Goal: Navigation & Orientation: Find specific page/section

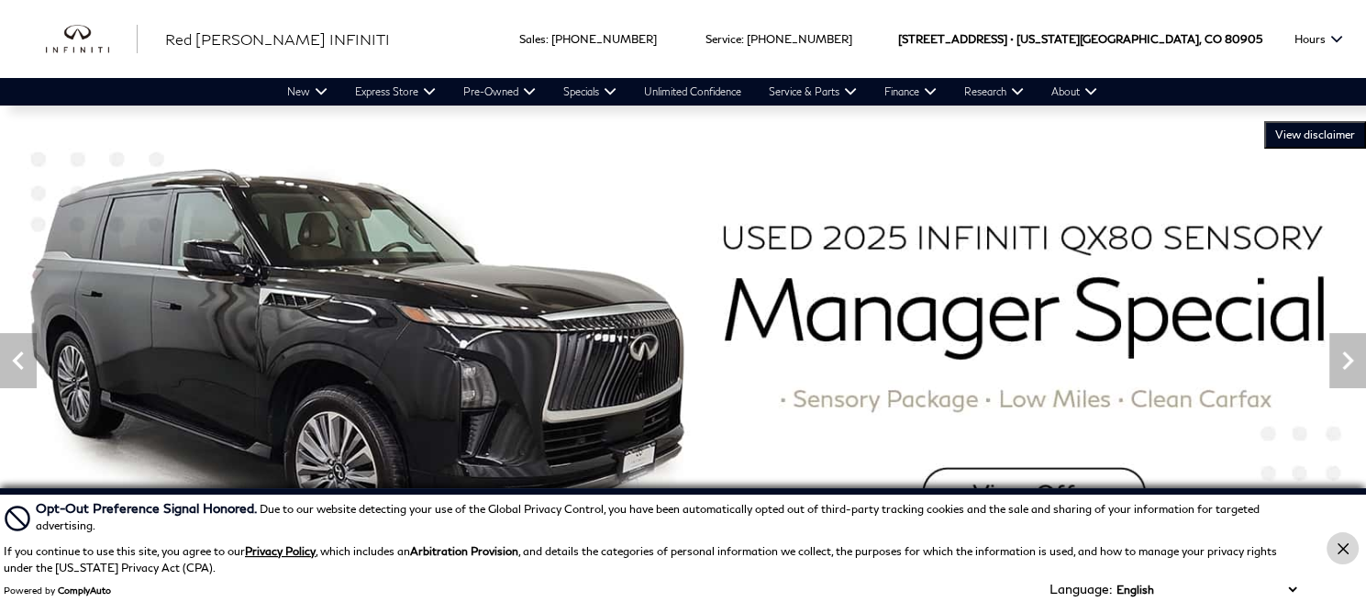
click at [1345, 548] on icon "Close Button" at bounding box center [1343, 548] width 11 height 11
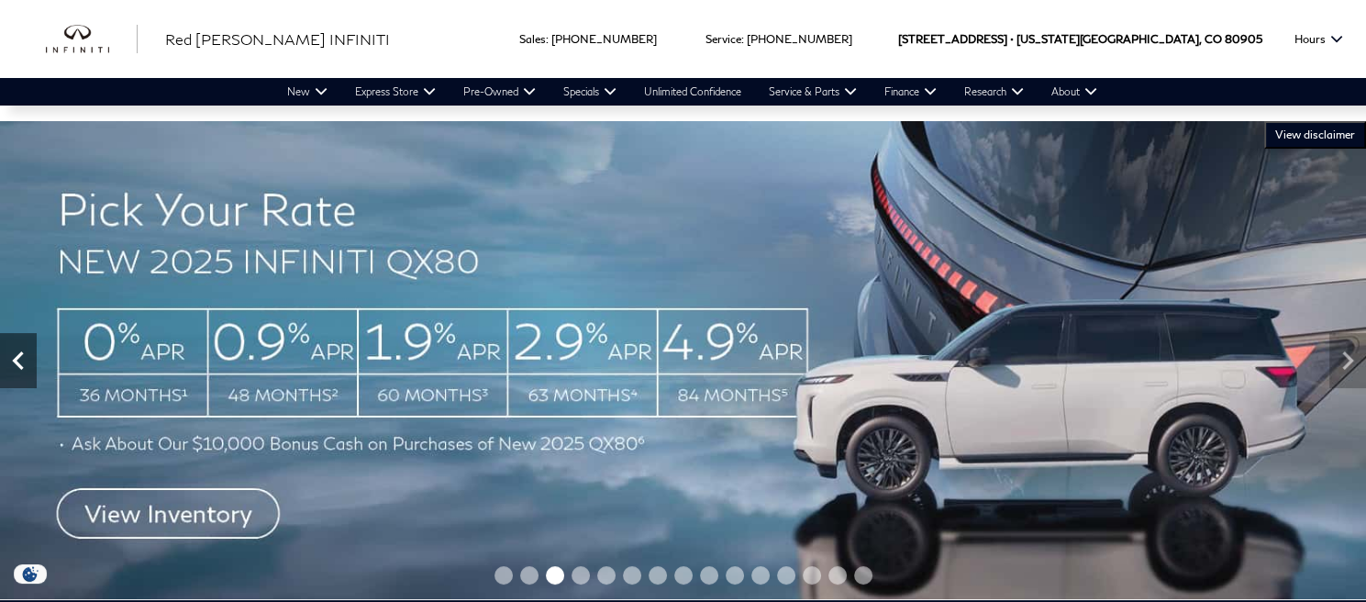
click at [22, 366] on icon "Previous" at bounding box center [18, 360] width 37 height 37
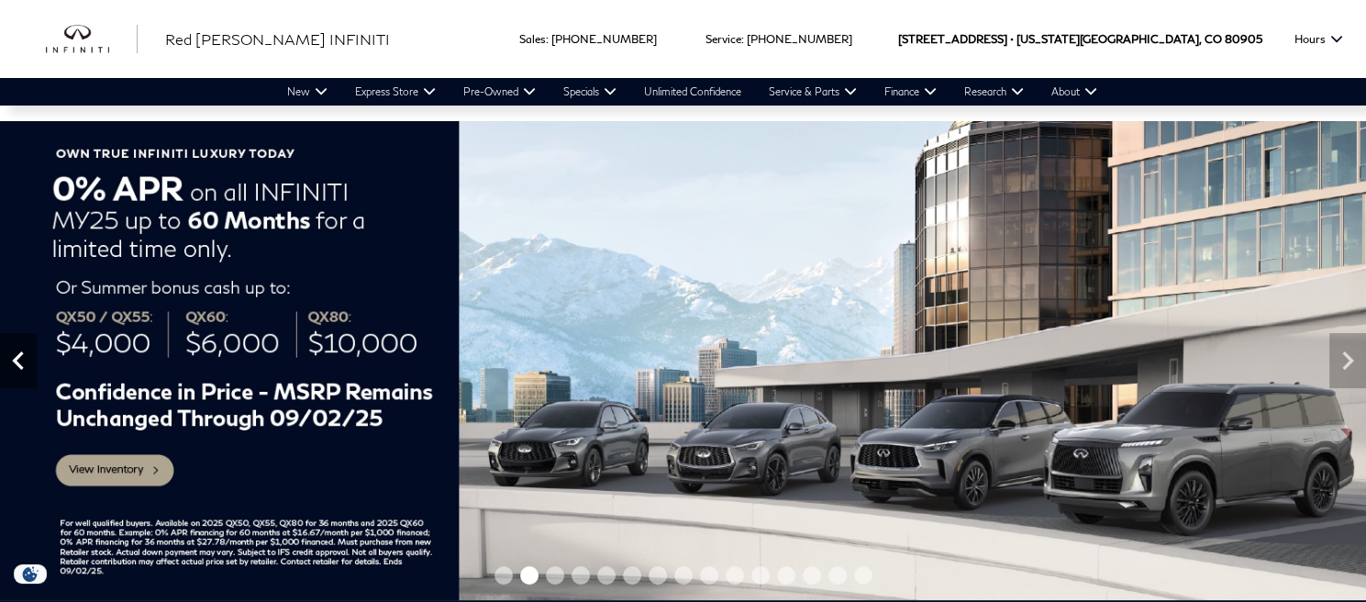
click at [31, 366] on icon "Previous" at bounding box center [18, 360] width 37 height 37
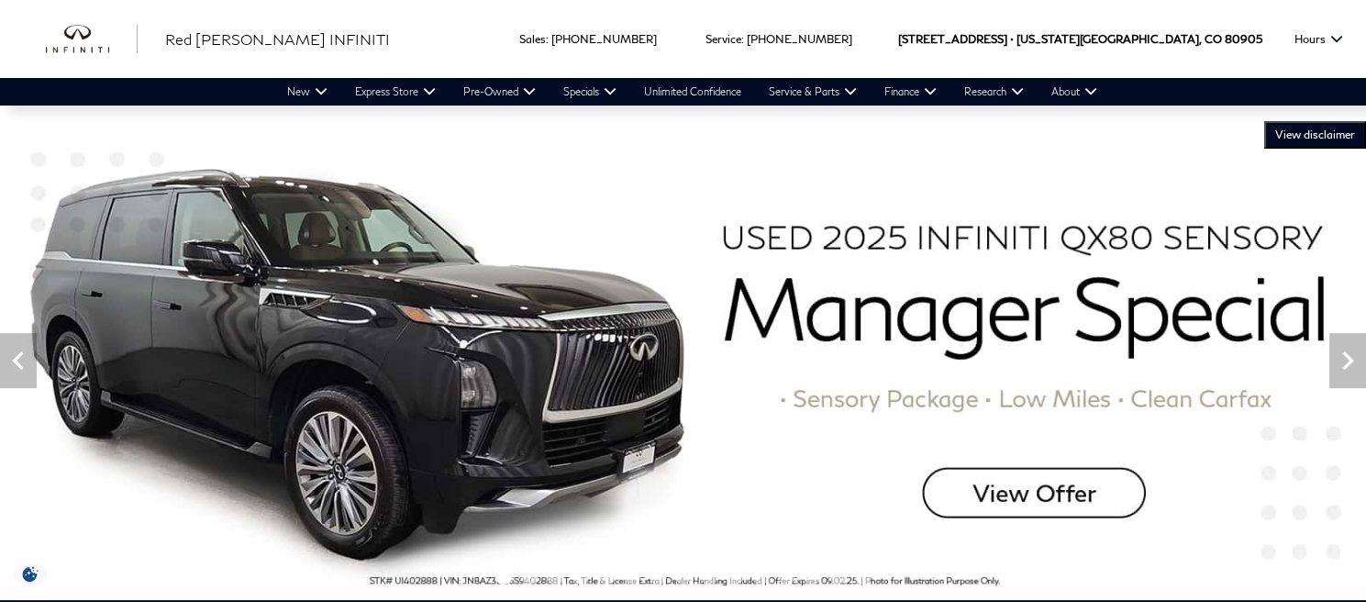
click at [995, 492] on img at bounding box center [683, 360] width 1366 height 478
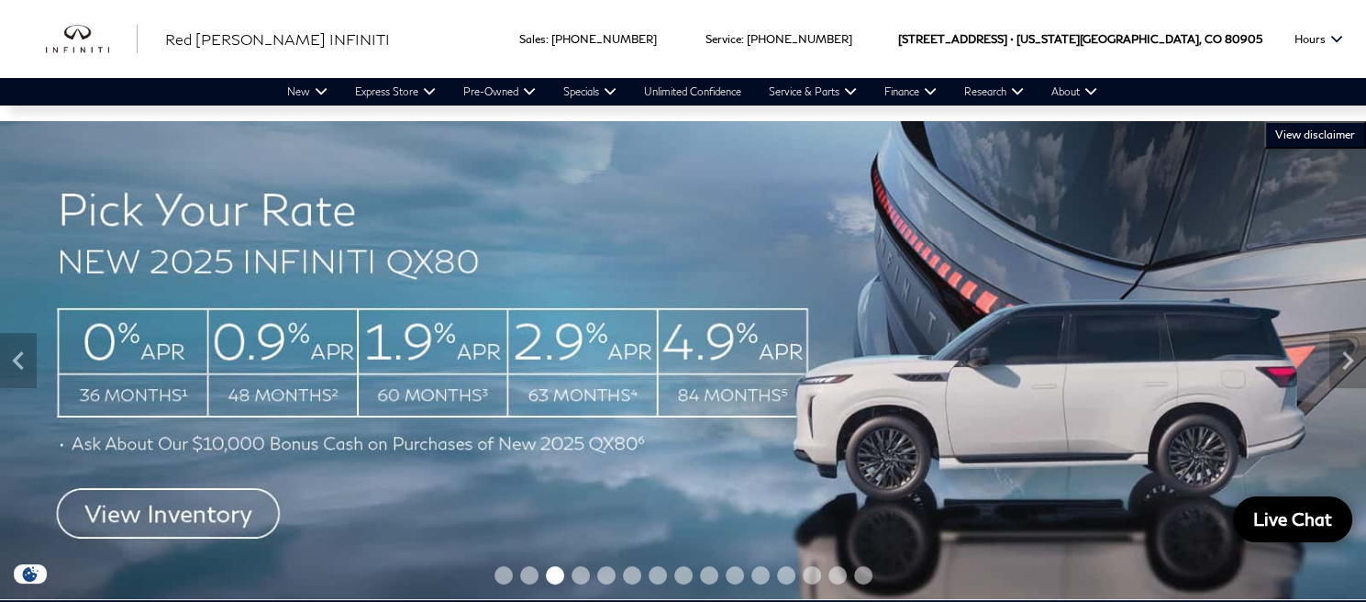
click at [1336, 0] on div at bounding box center [683, 0] width 1366 height 0
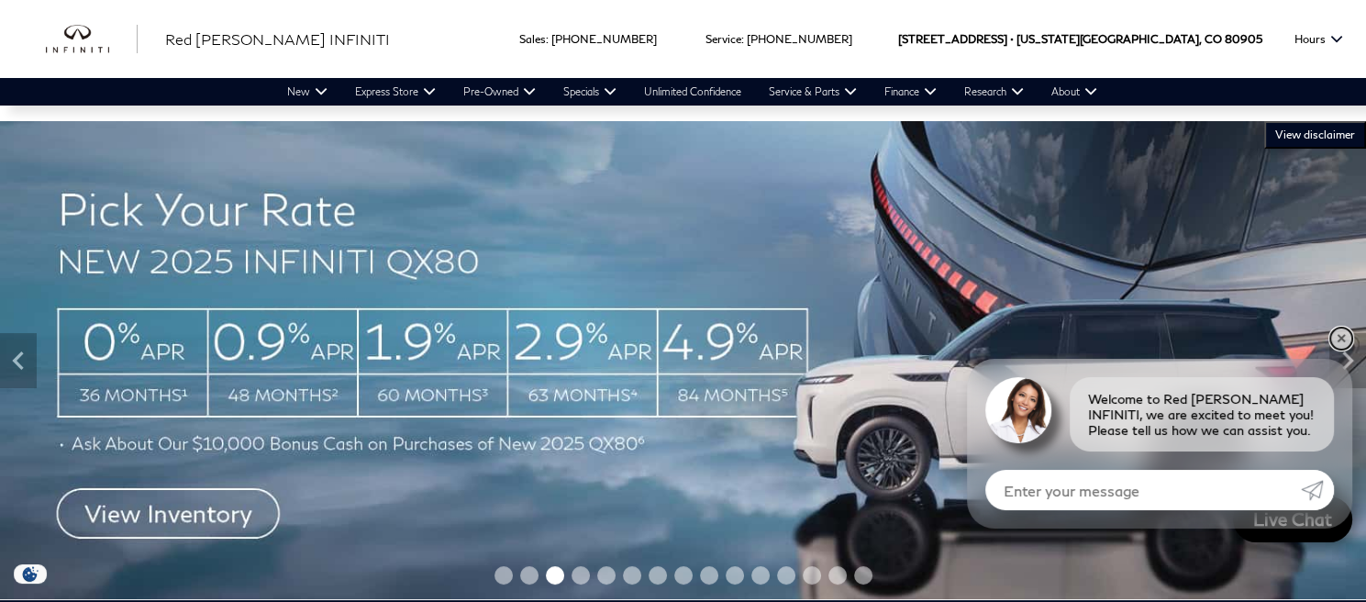
click at [1340, 337] on link "✕" at bounding box center [1341, 339] width 22 height 22
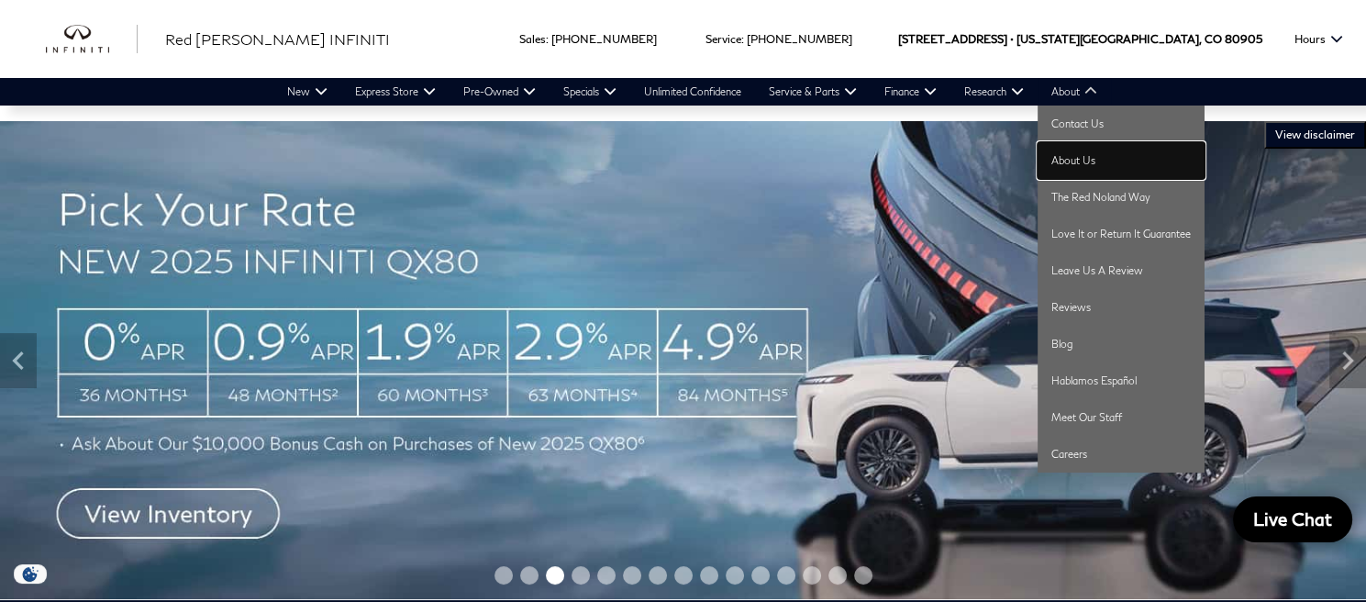
click at [1079, 160] on link "About Us" at bounding box center [1121, 160] width 167 height 37
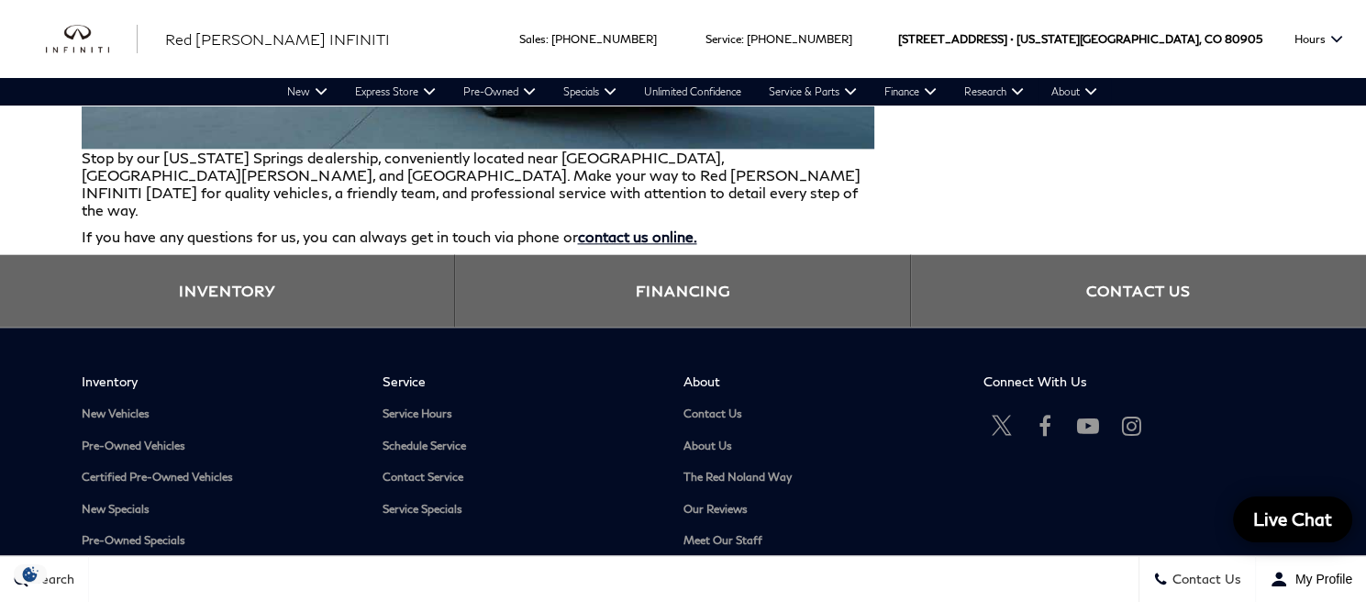
scroll to position [2385, 0]
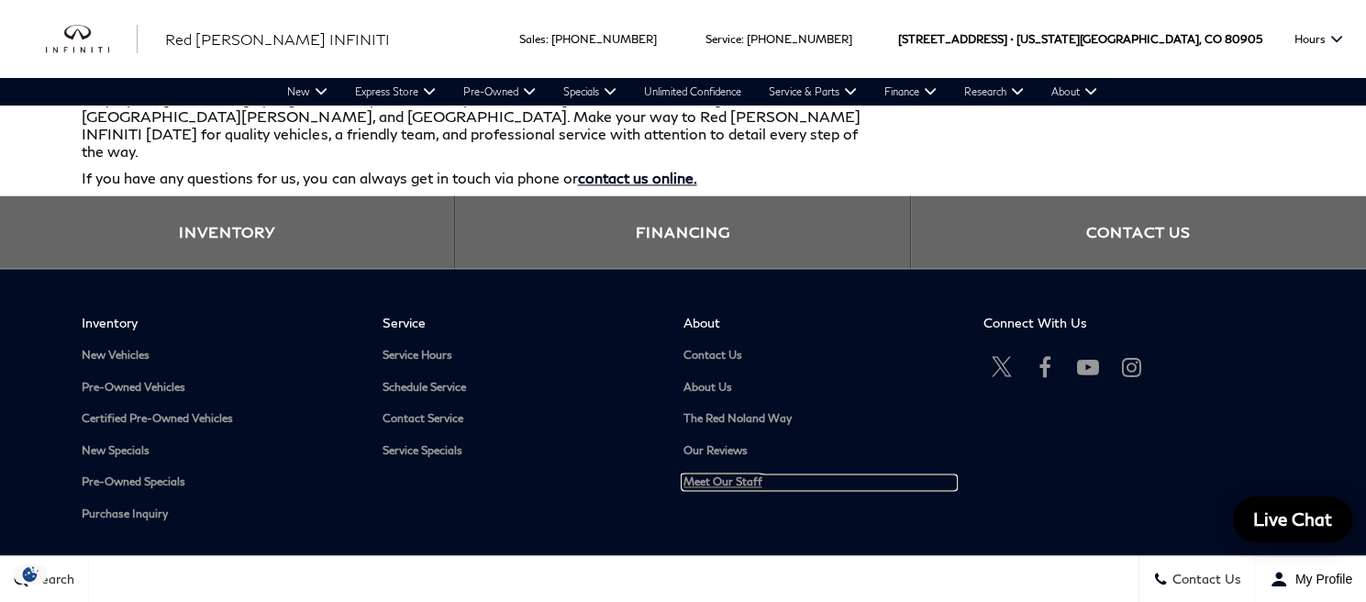
click at [712, 475] on link "Meet Our Staff" at bounding box center [819, 482] width 273 height 14
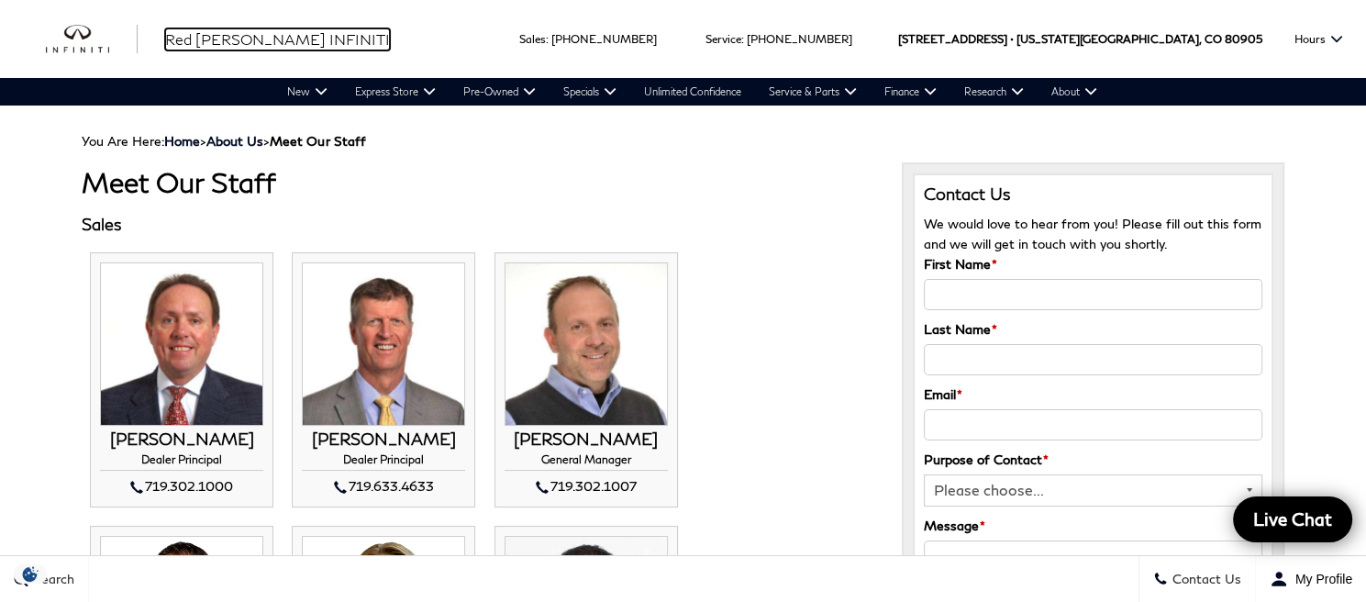
click at [246, 40] on span "Red [PERSON_NAME] INFINITI" at bounding box center [277, 38] width 225 height 17
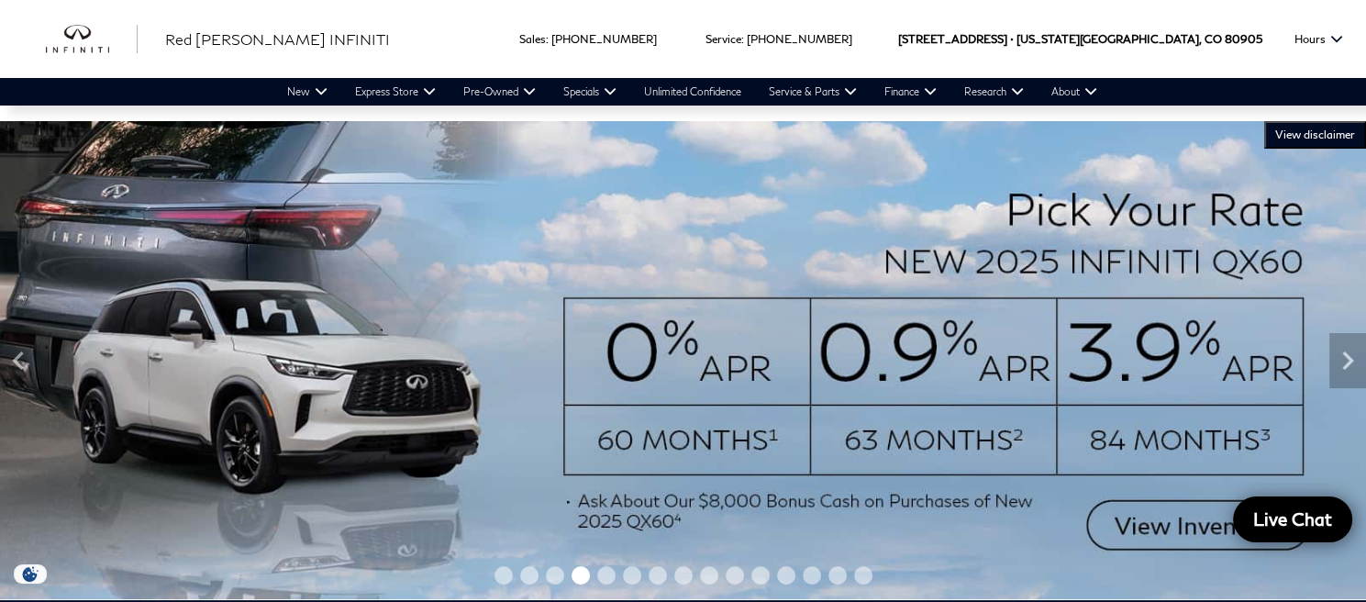
click at [18, 368] on icon "Previous" at bounding box center [18, 360] width 37 height 37
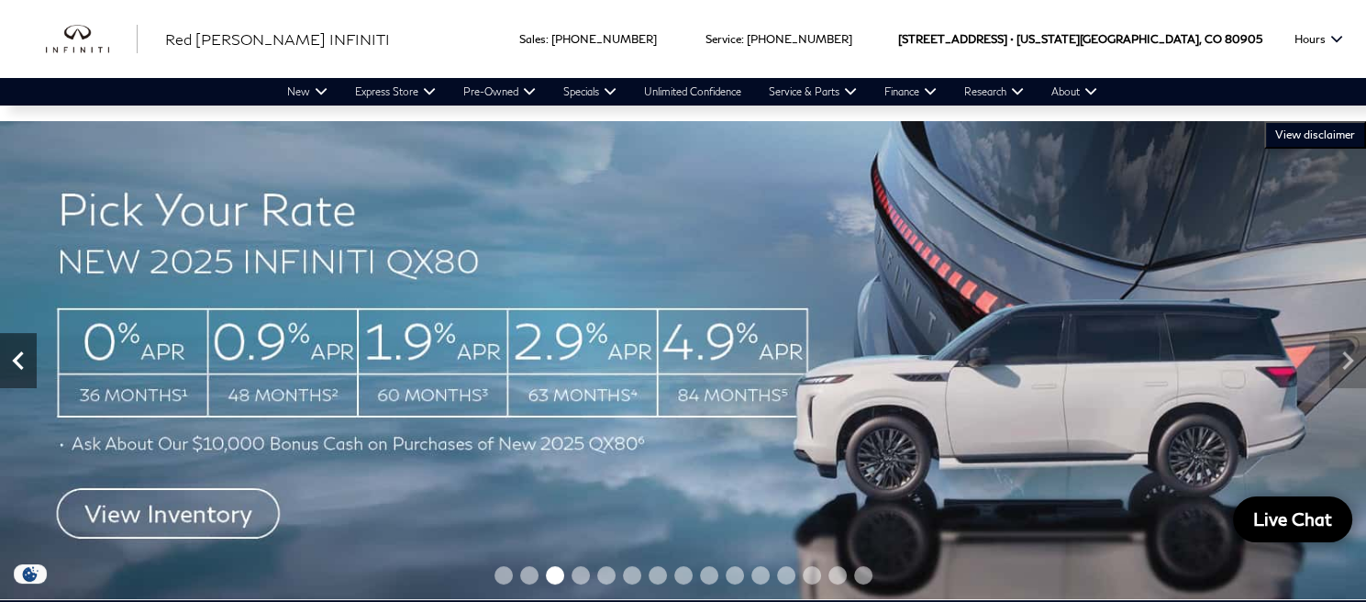
click at [25, 366] on icon "Previous" at bounding box center [18, 360] width 37 height 37
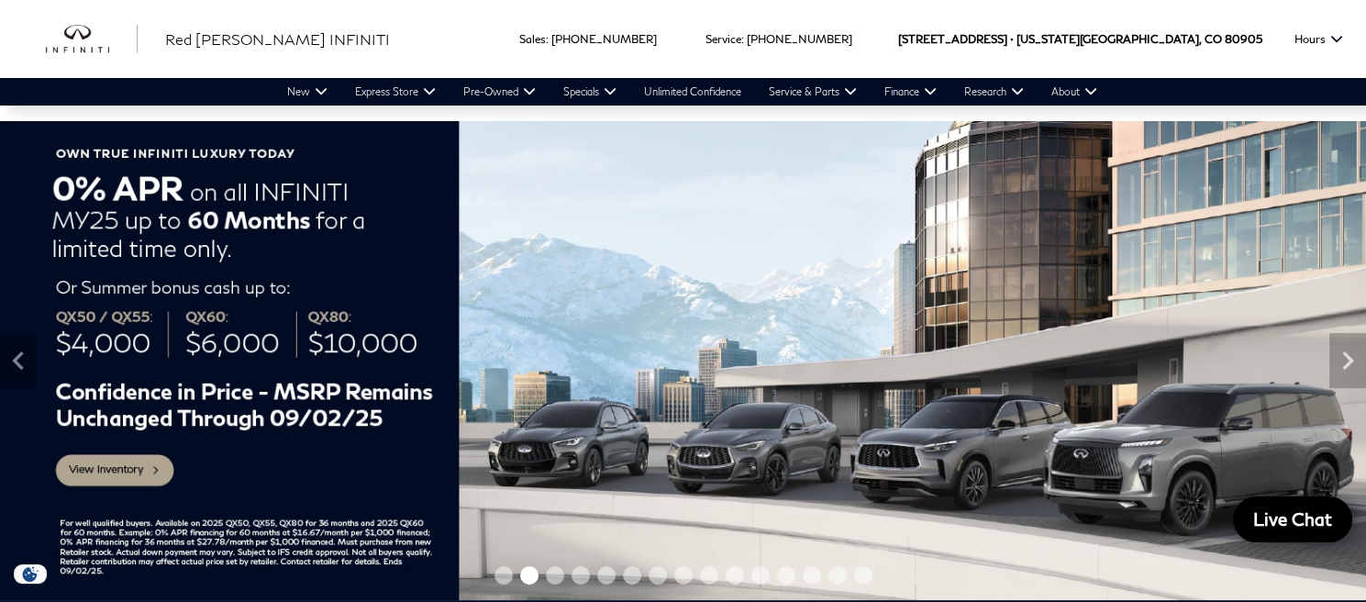
click at [106, 471] on img at bounding box center [683, 360] width 1366 height 479
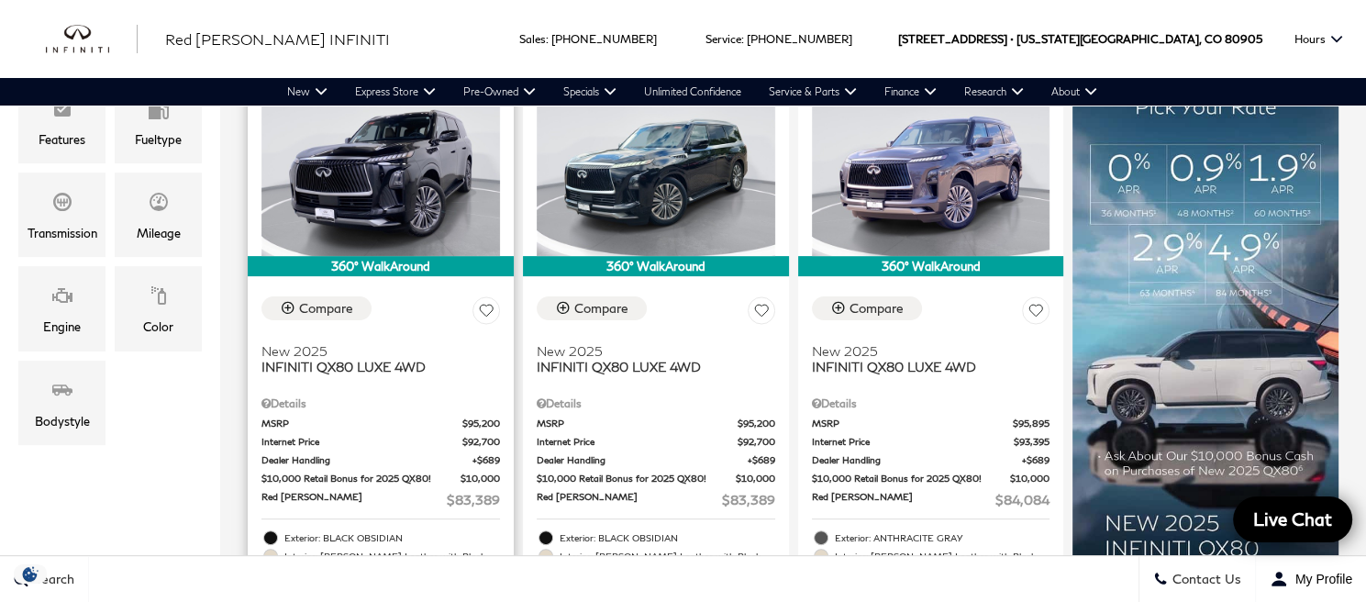
scroll to position [459, 0]
